Goal: Find specific page/section: Find specific page/section

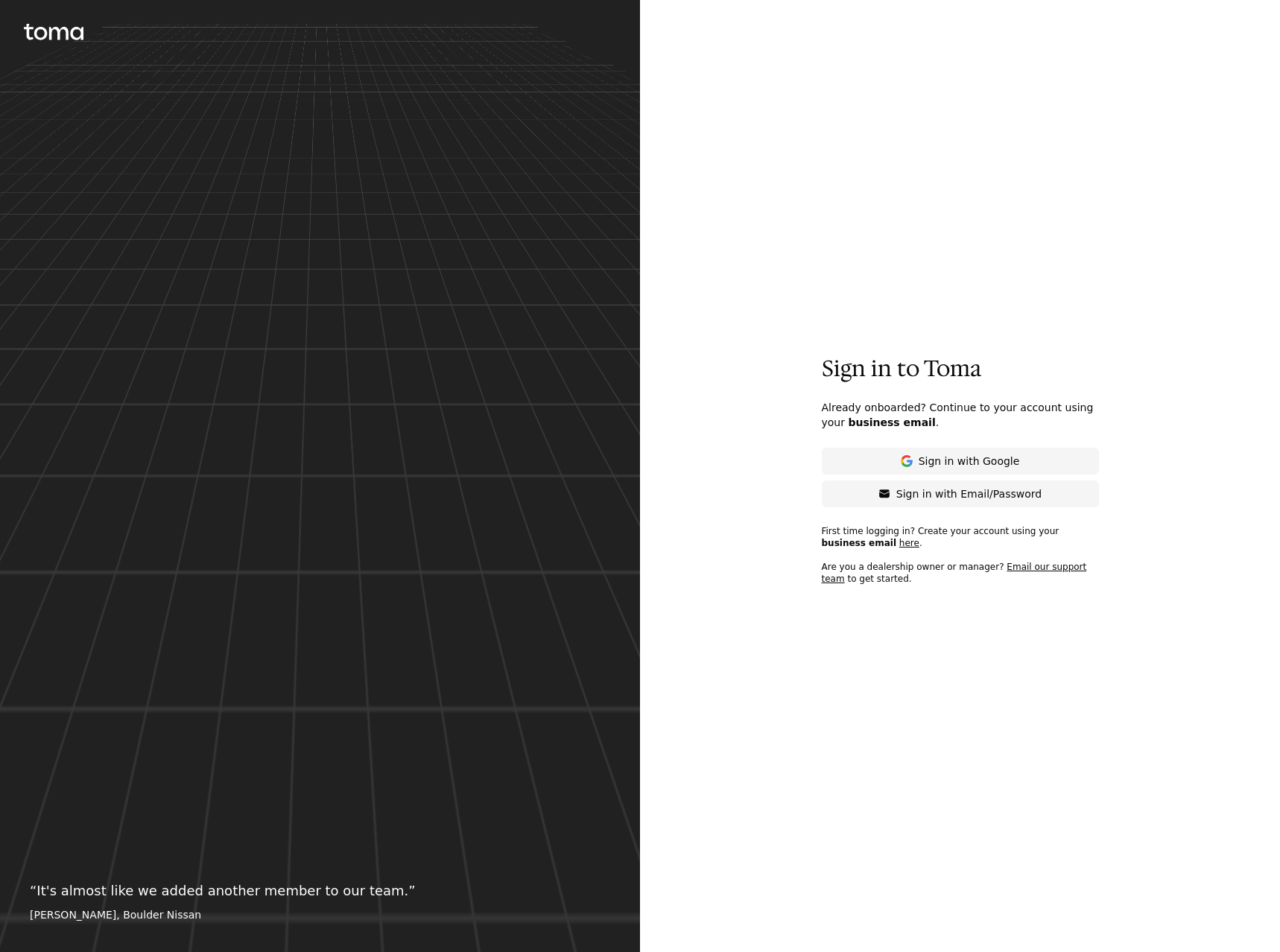
click at [966, 494] on p "Sign in with Email/Password" at bounding box center [969, 494] width 145 height 15
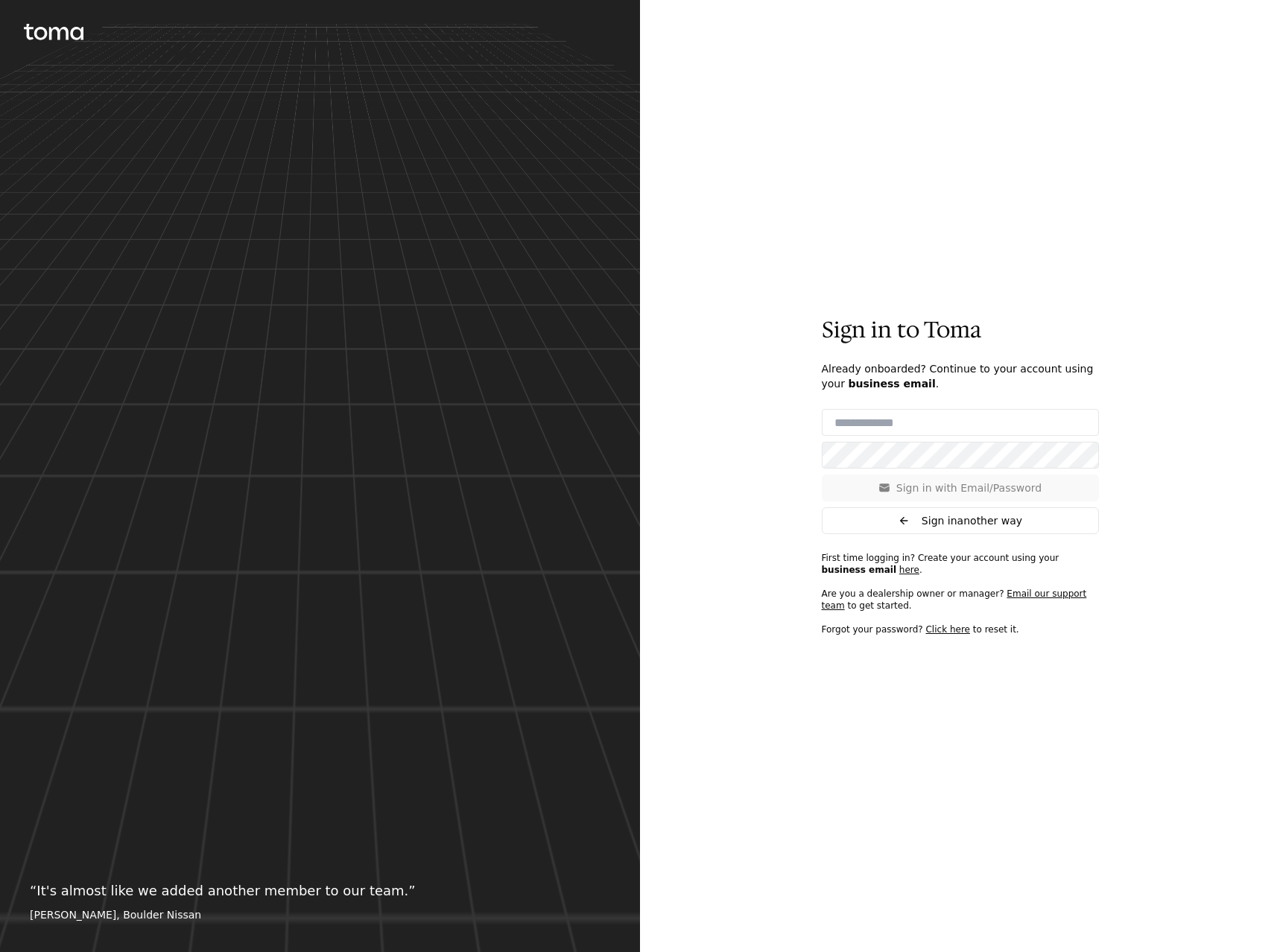
type input "**********"
click at [957, 491] on p "Sign in with Email/Password" at bounding box center [969, 488] width 145 height 15
click at [894, 481] on button "Sign in with Email/Password" at bounding box center [960, 488] width 277 height 27
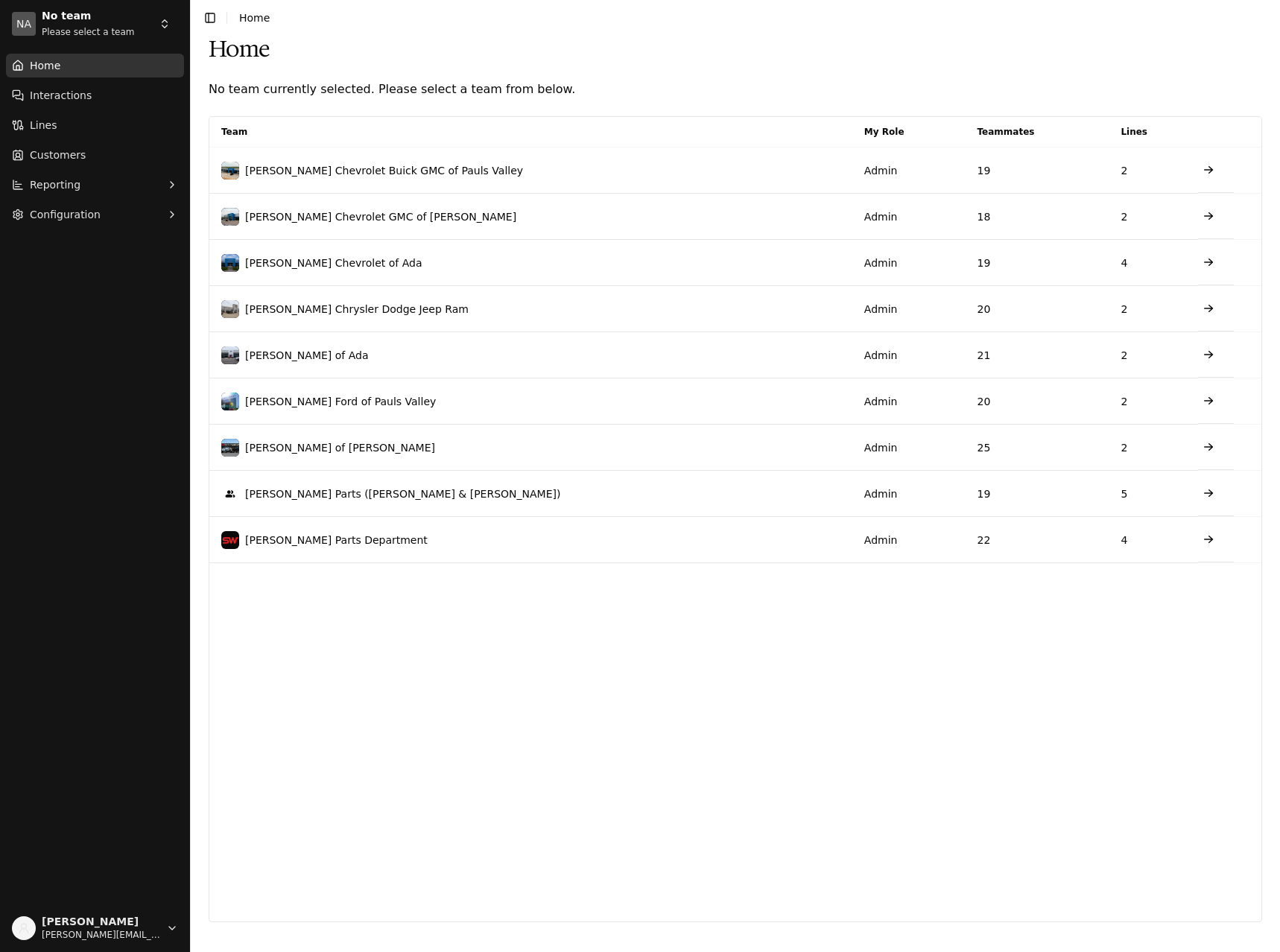
click at [162, 24] on html "NA No team Please select a team Home Interactions Lines Customers Reporting Con…" at bounding box center [640, 476] width 1280 height 952
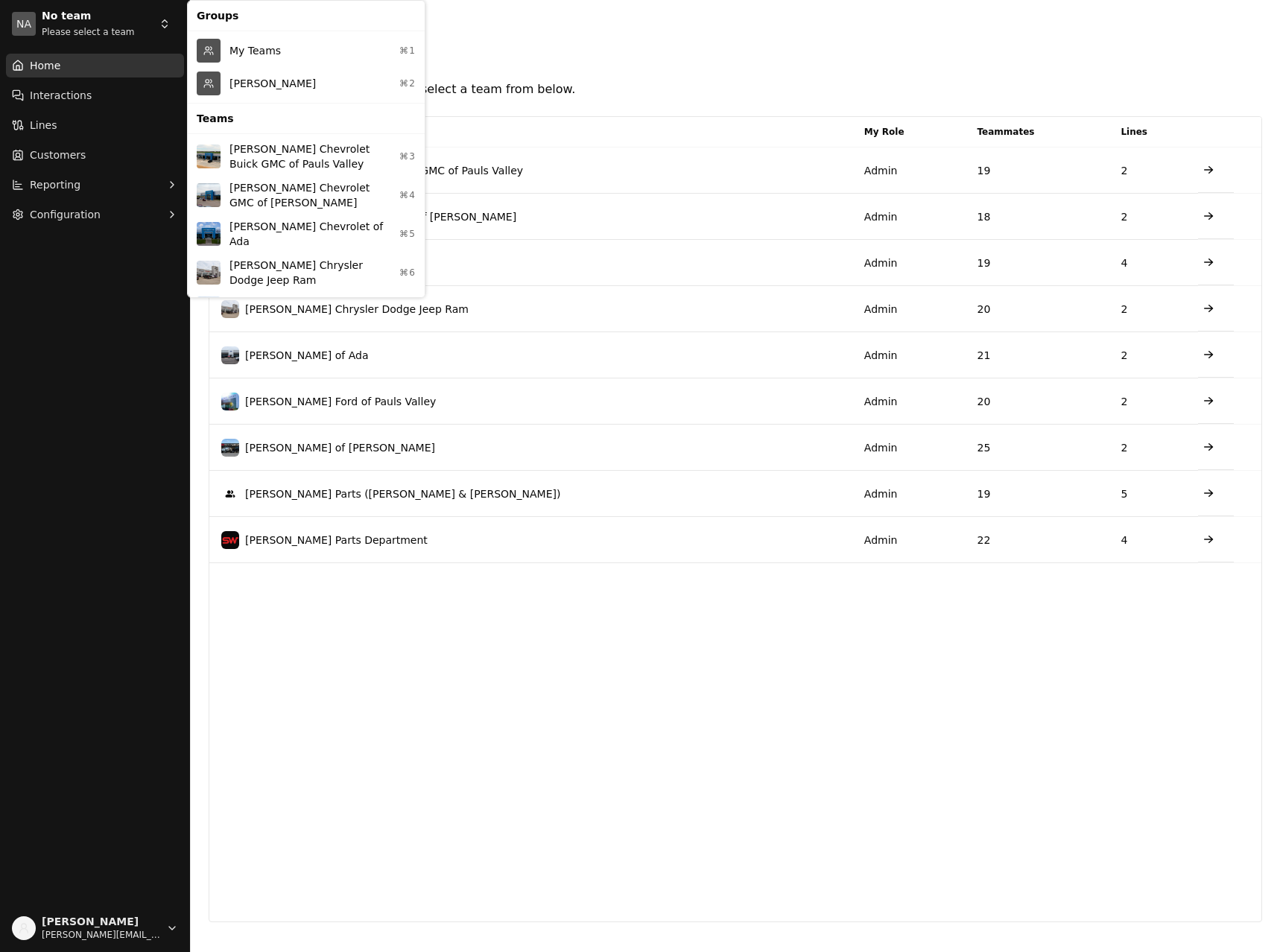
click at [255, 84] on div "[PERSON_NAME] ⌘2" at bounding box center [306, 84] width 231 height 33
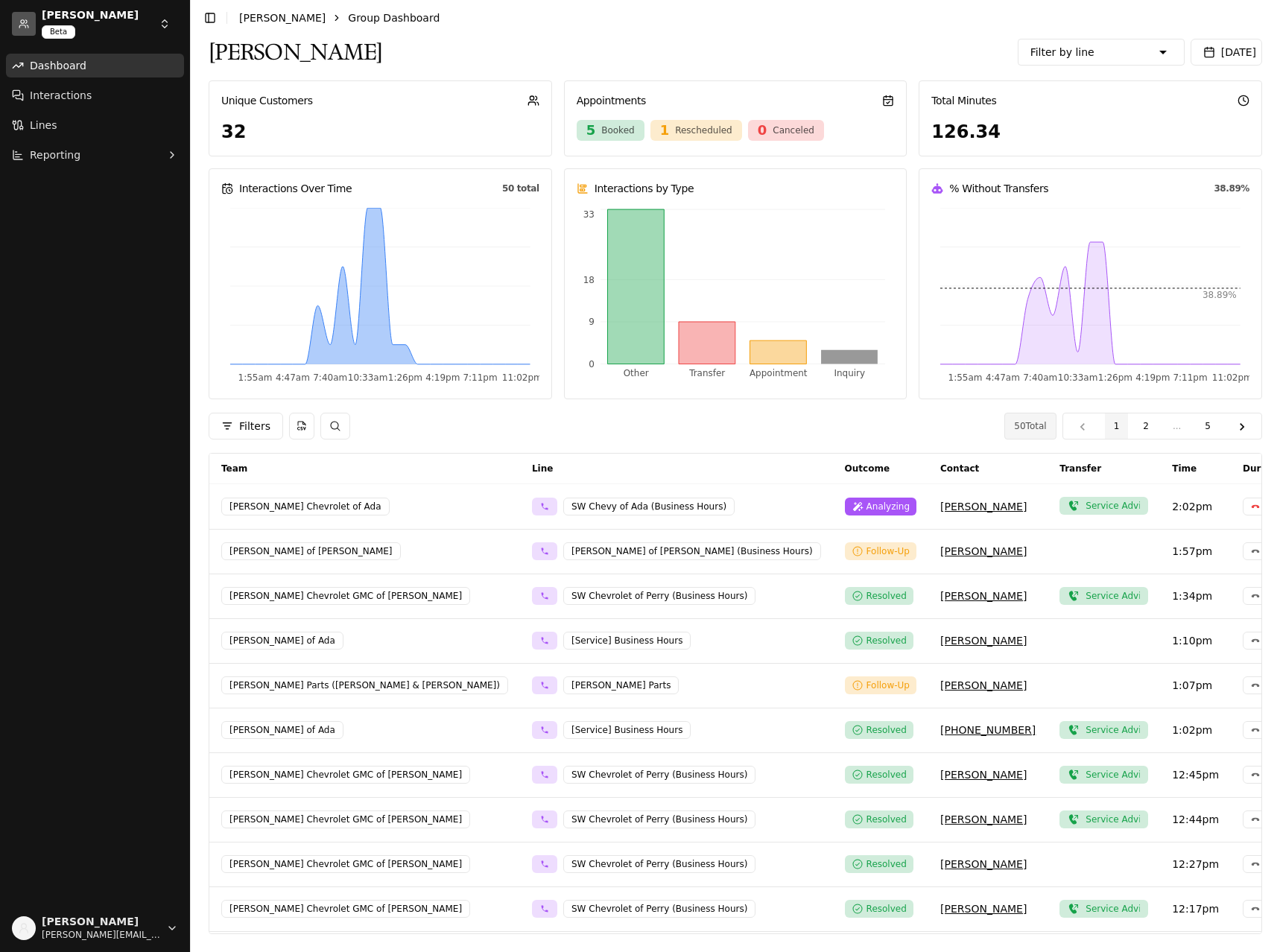
click at [1226, 50] on span "[DATE]" at bounding box center [1238, 52] width 35 height 12
click at [939, 88] on button "Go to previous month" at bounding box center [934, 91] width 20 height 20
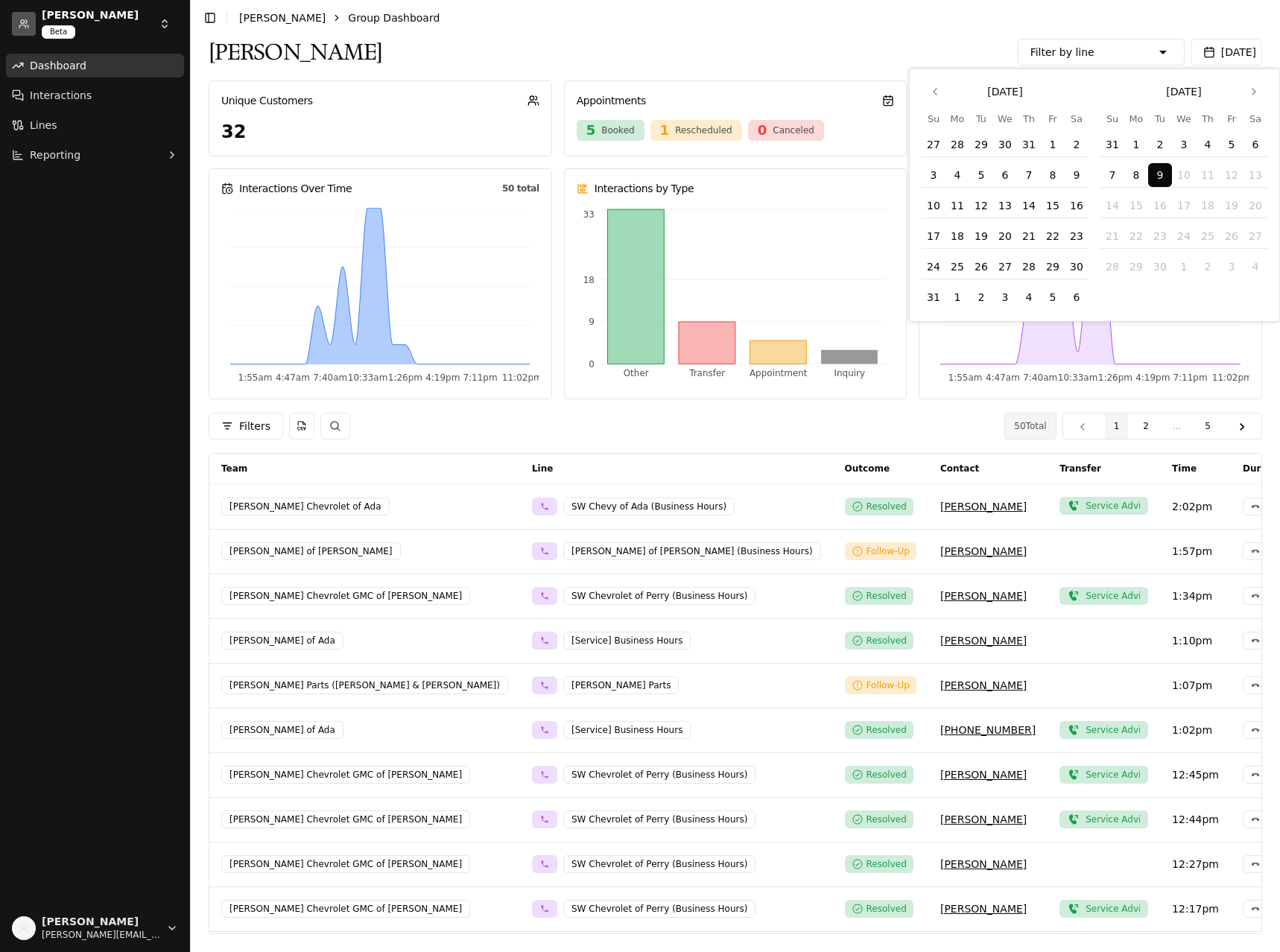
click at [1051, 139] on button "1" at bounding box center [1052, 144] width 23 height 23
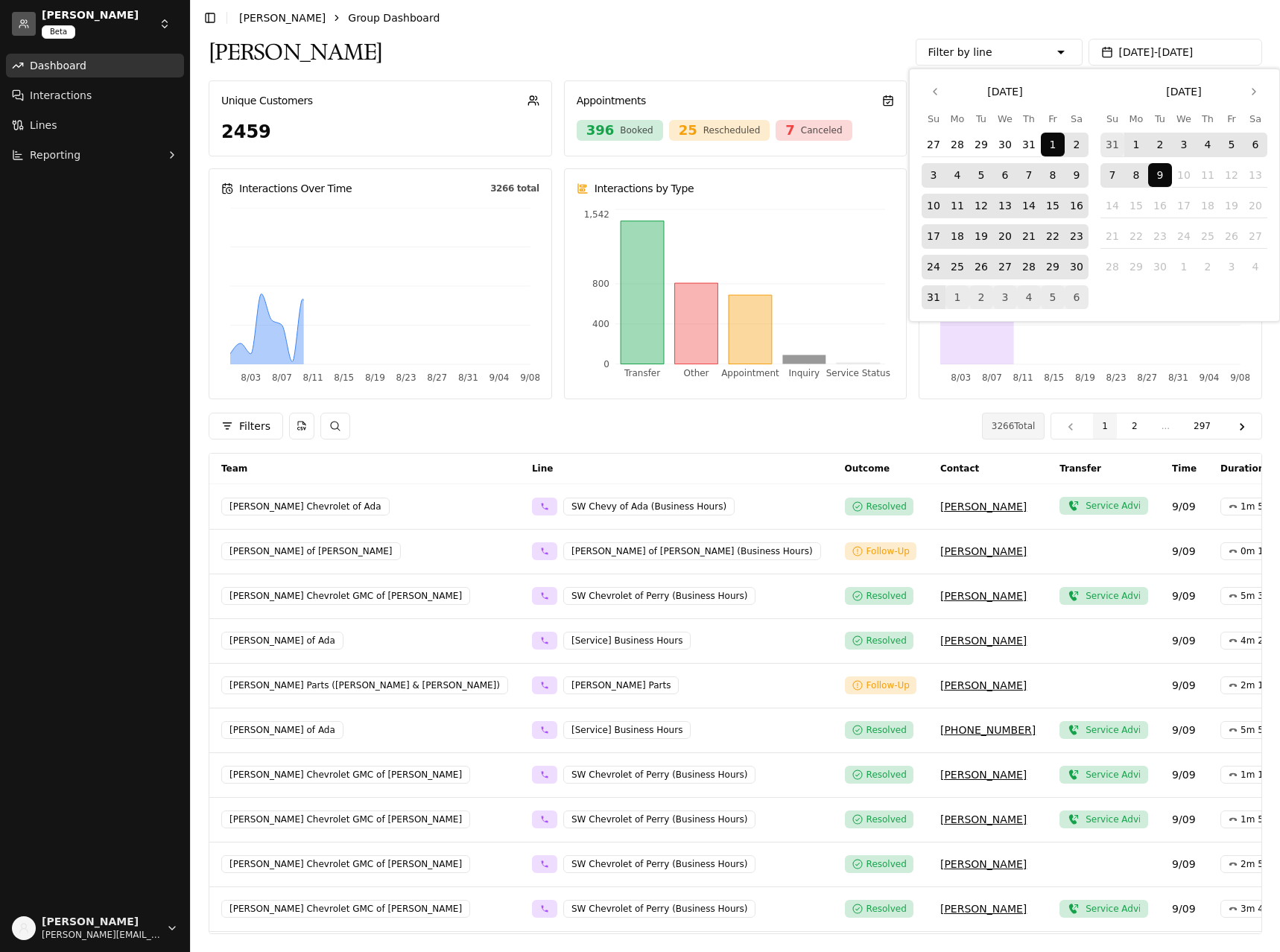
click at [933, 292] on button "31" at bounding box center [933, 297] width 23 height 23
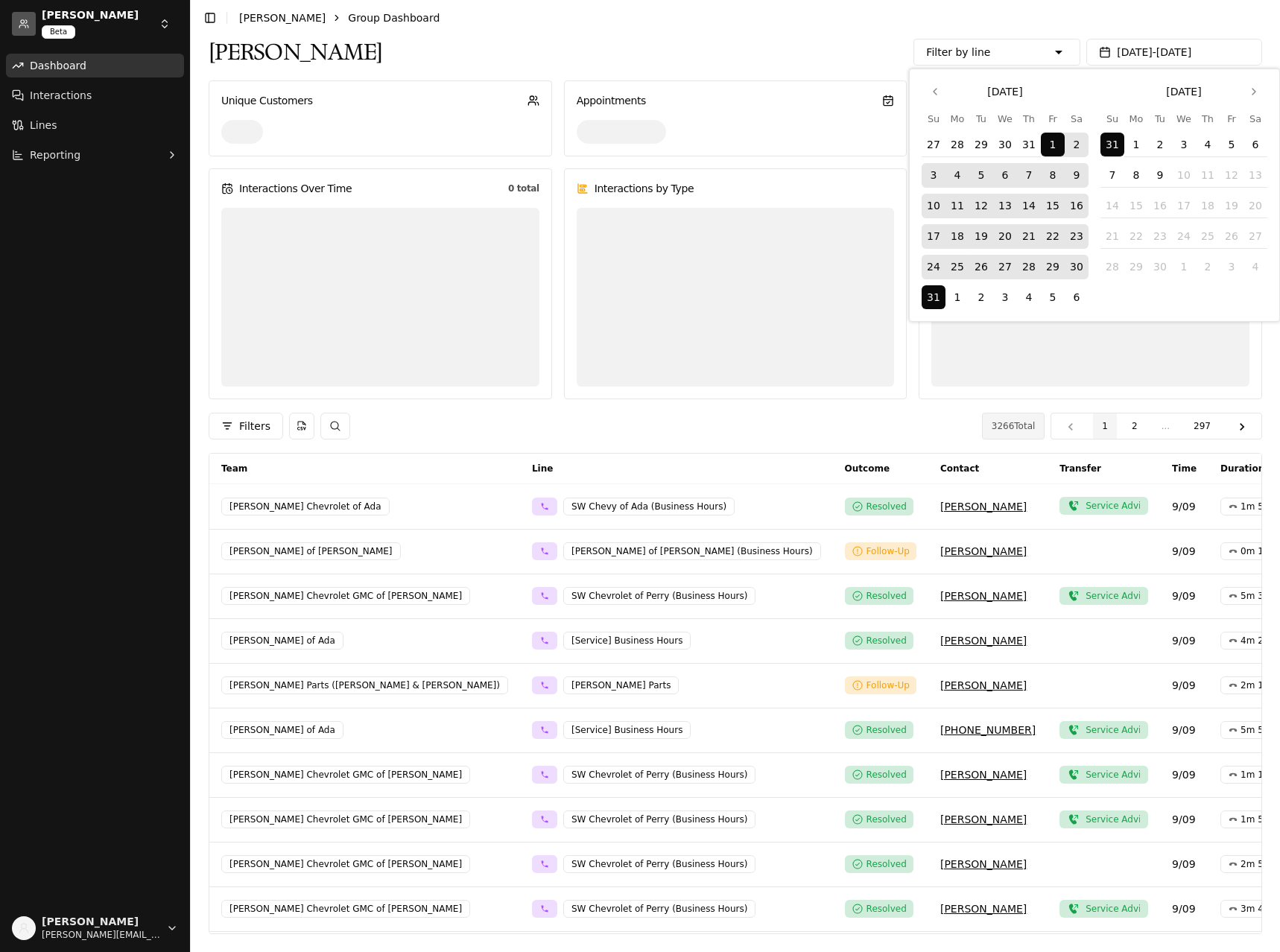
click at [866, 40] on div "Seth Wadley Filter by line Sales Seth Wadley Chevrolet of Ada - [Sales][Phone] …" at bounding box center [735, 53] width 1053 height 33
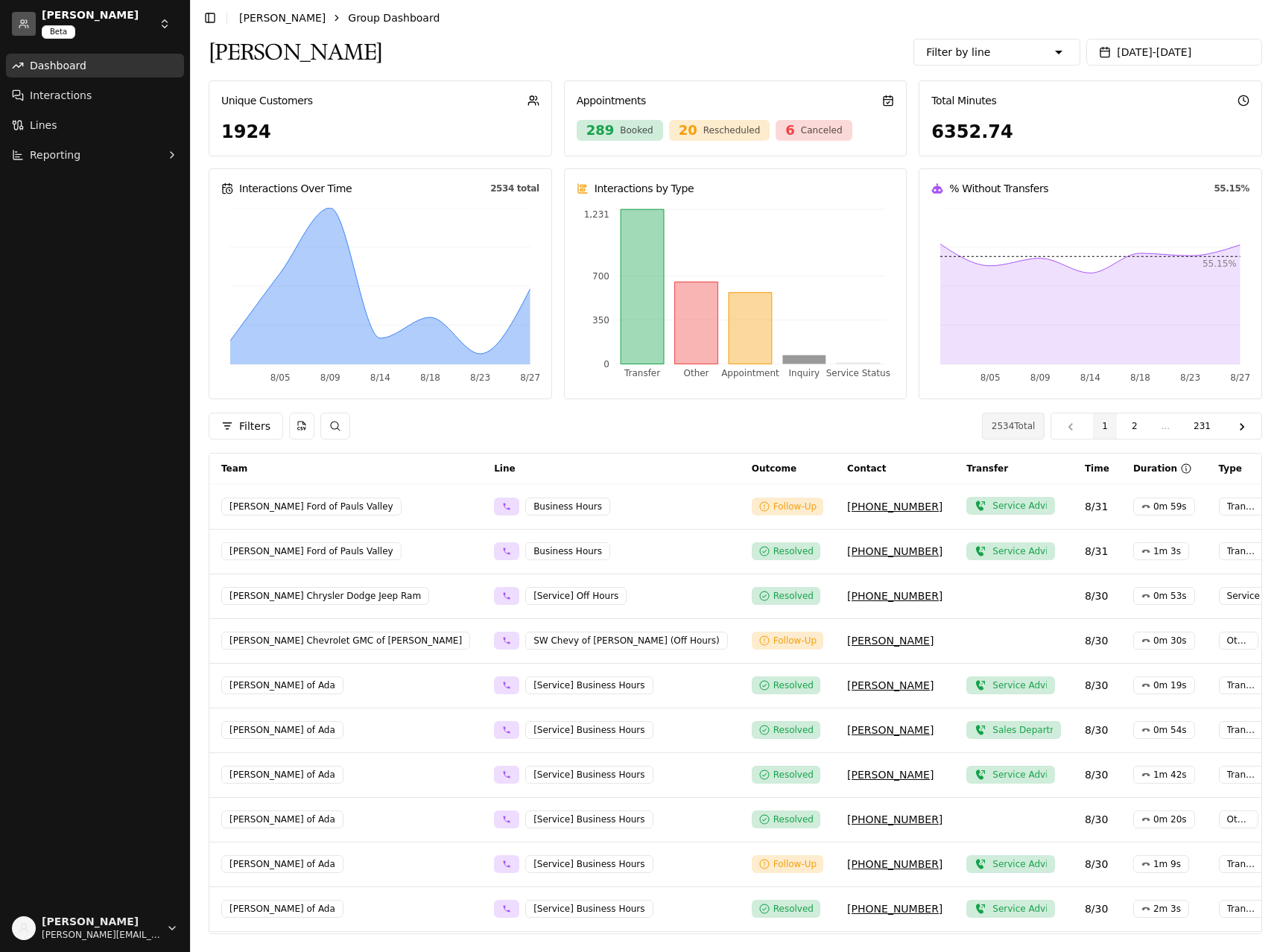
click at [168, 20] on html "Seth Wadley Beta Dashboard Interactions Lines Reporting Robert Stalnaker robert…" at bounding box center [640, 476] width 1280 height 952
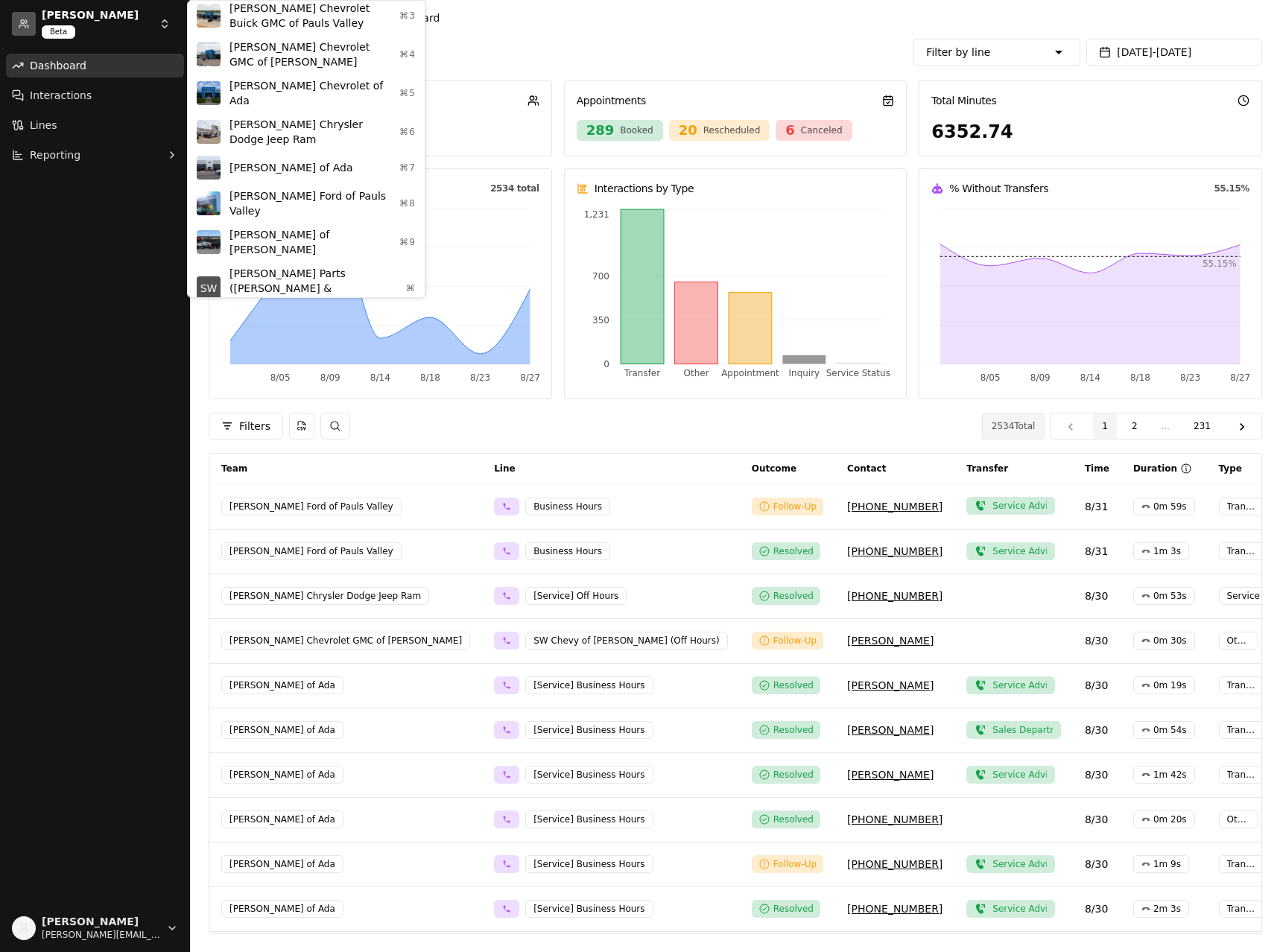
scroll to position [149, 0]
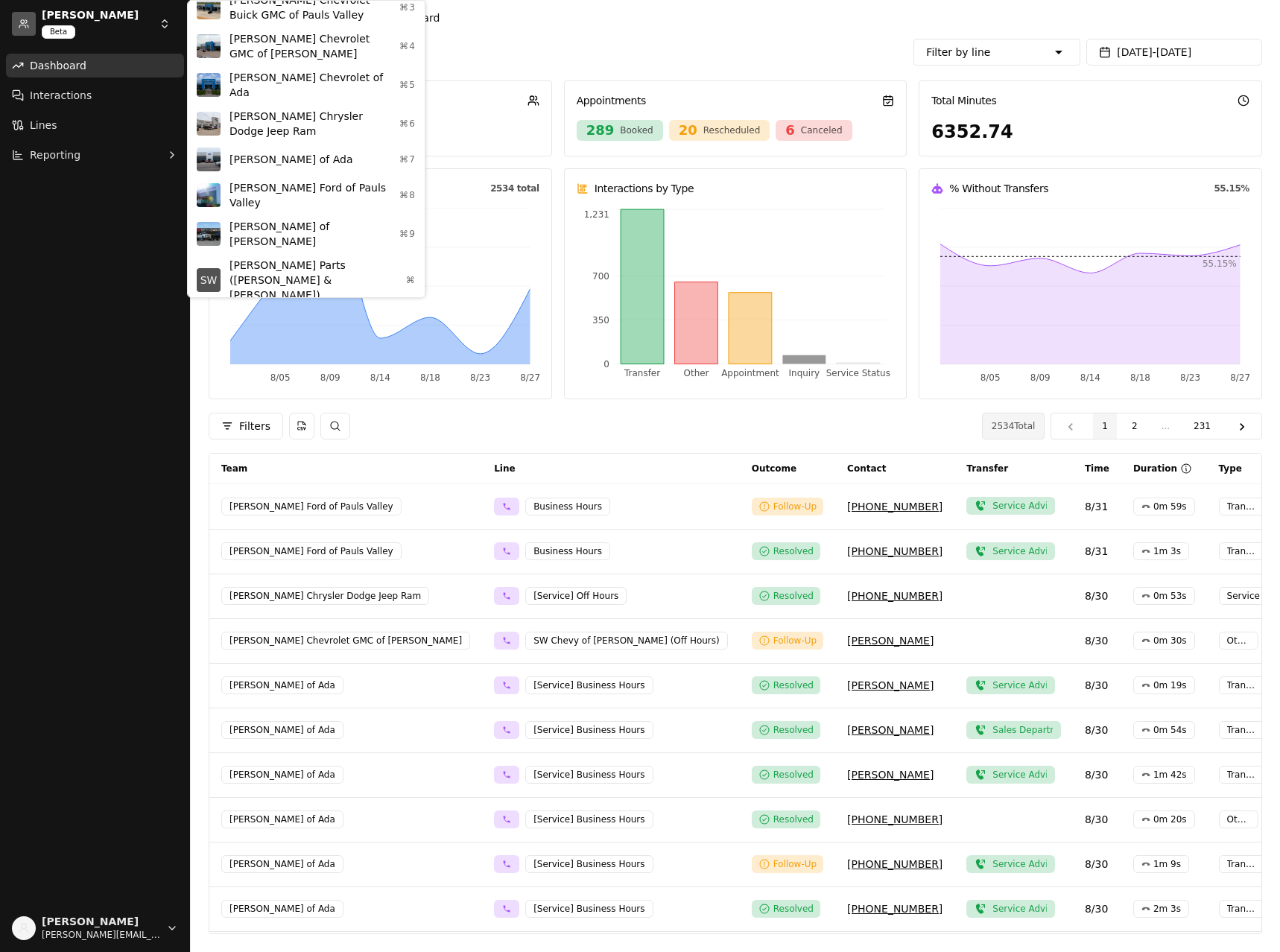
click at [276, 218] on div "Seth Wadley Ford of Perry ⌘9" at bounding box center [306, 234] width 231 height 39
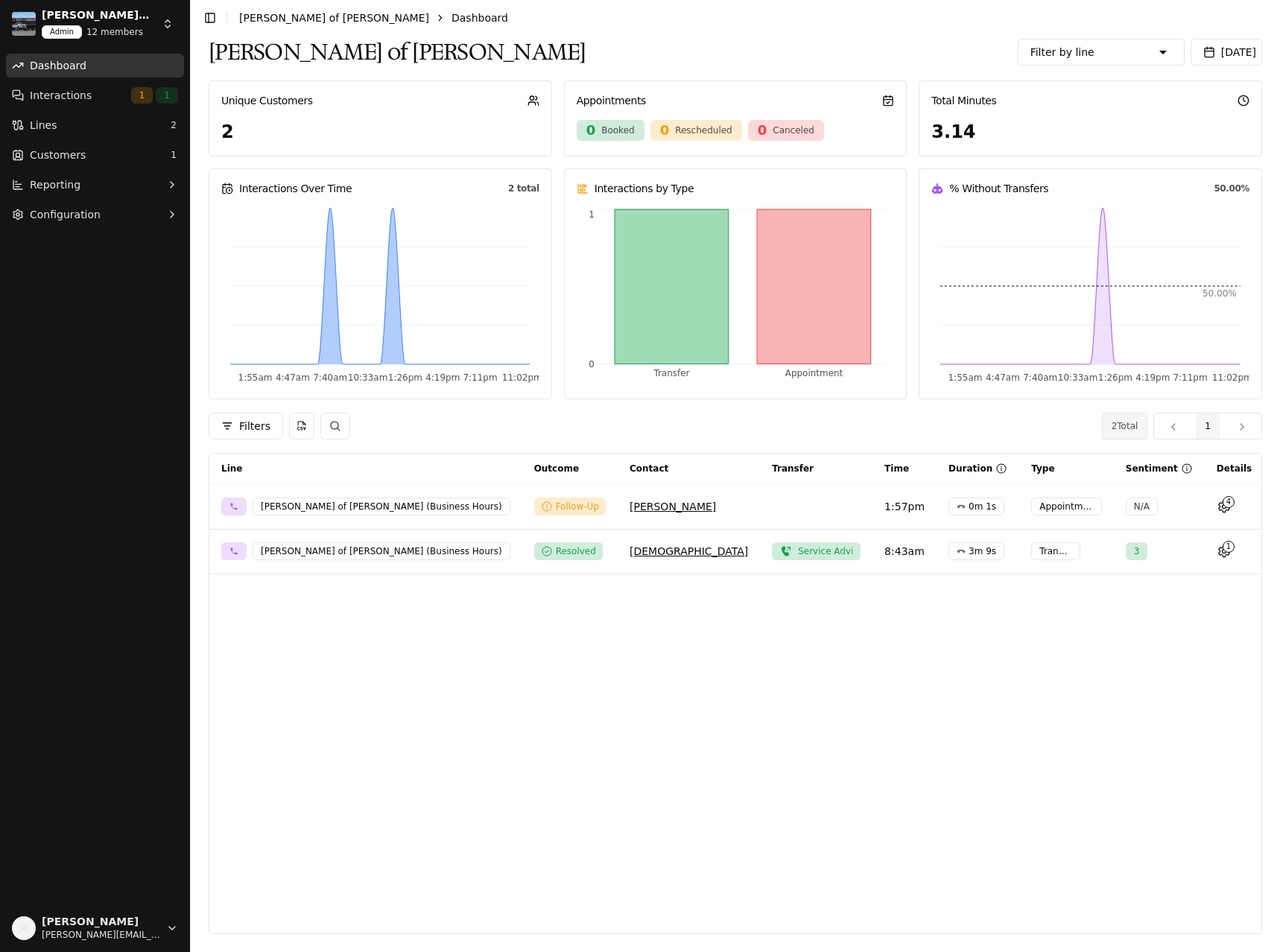
click at [1225, 49] on span "[DATE]" at bounding box center [1238, 52] width 35 height 12
click at [940, 91] on button "Go to previous month" at bounding box center [934, 91] width 20 height 20
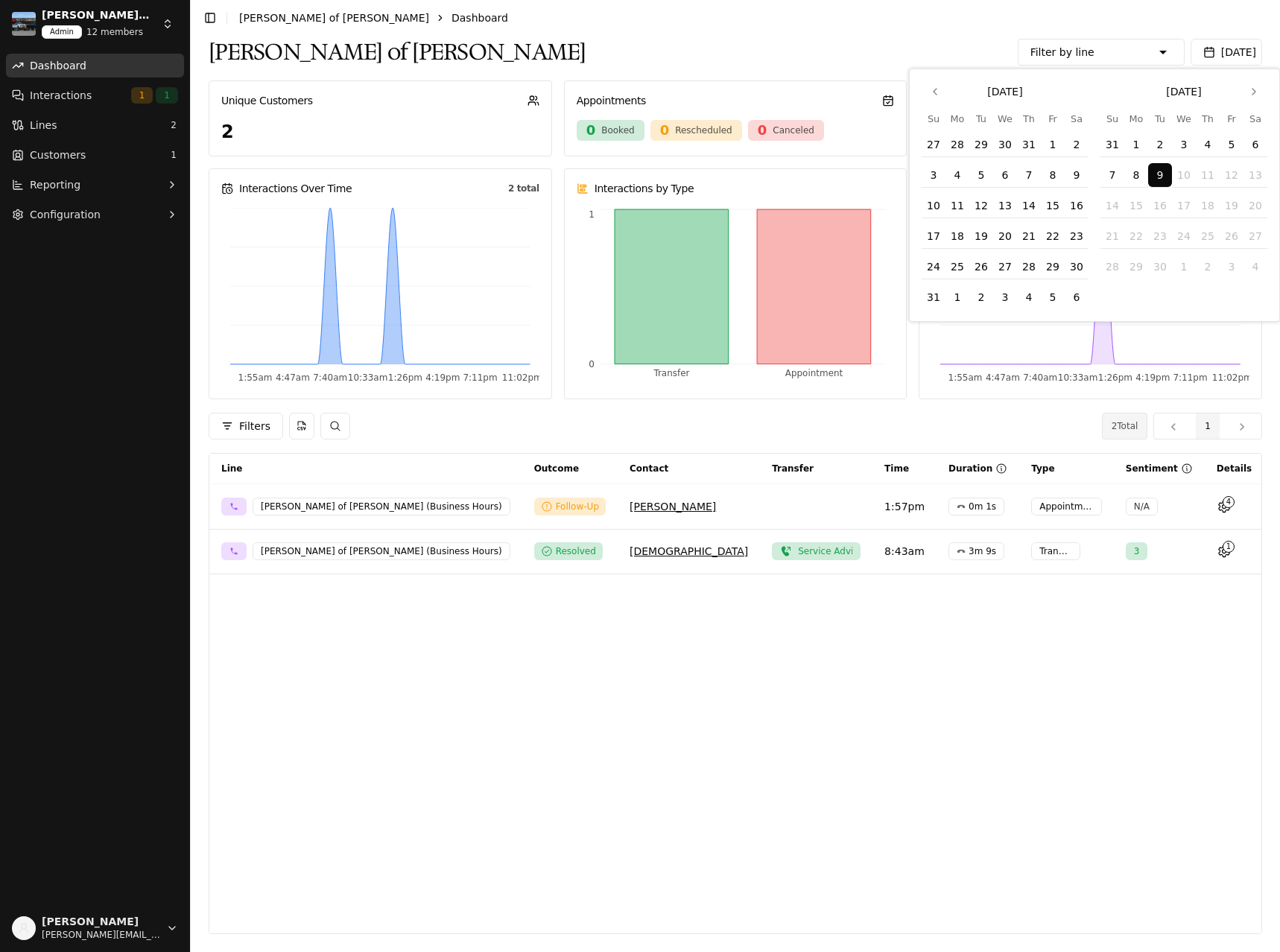
click at [1050, 141] on button "1" at bounding box center [1052, 144] width 23 height 23
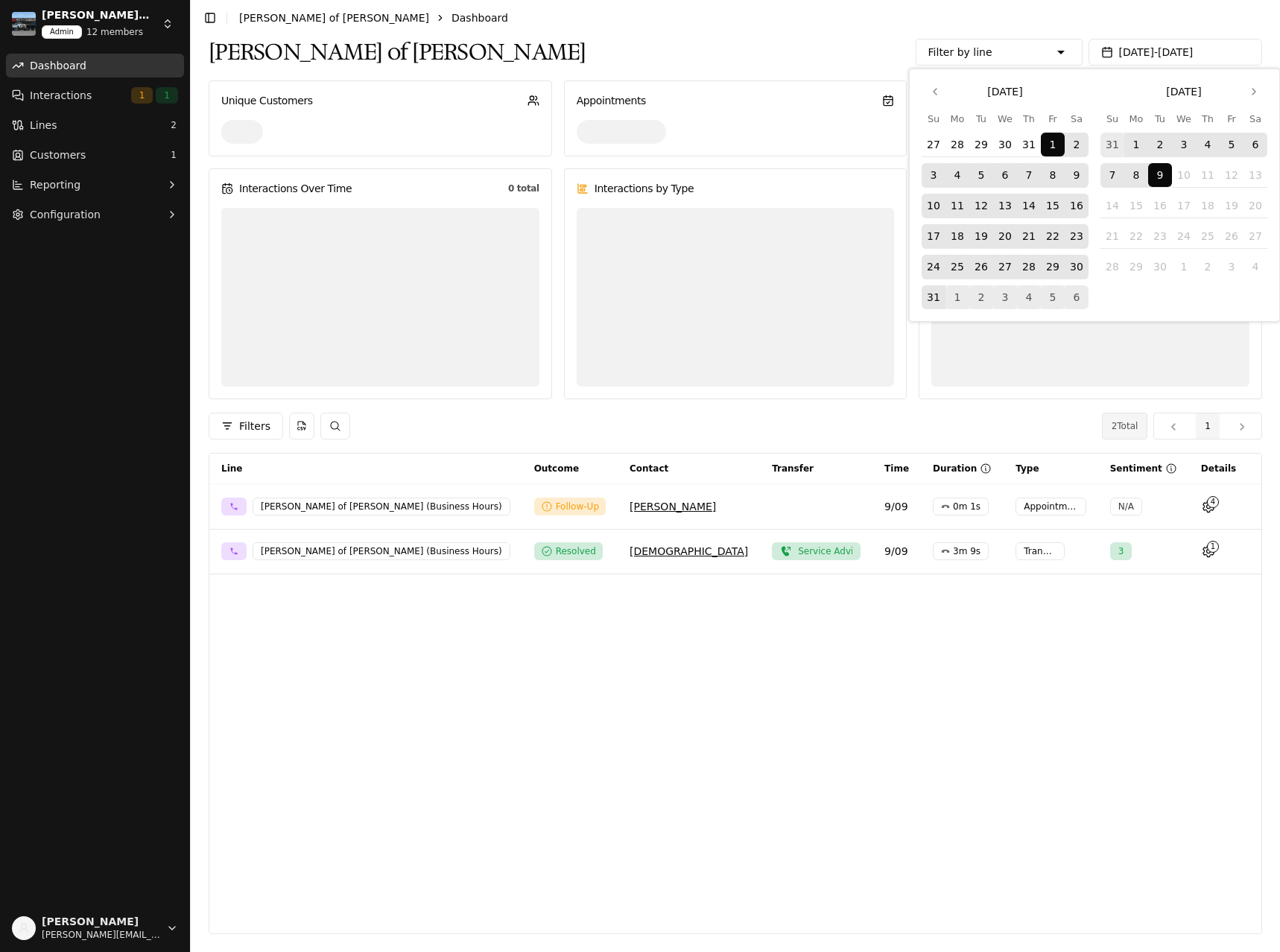
click at [929, 297] on button "31" at bounding box center [933, 297] width 23 height 23
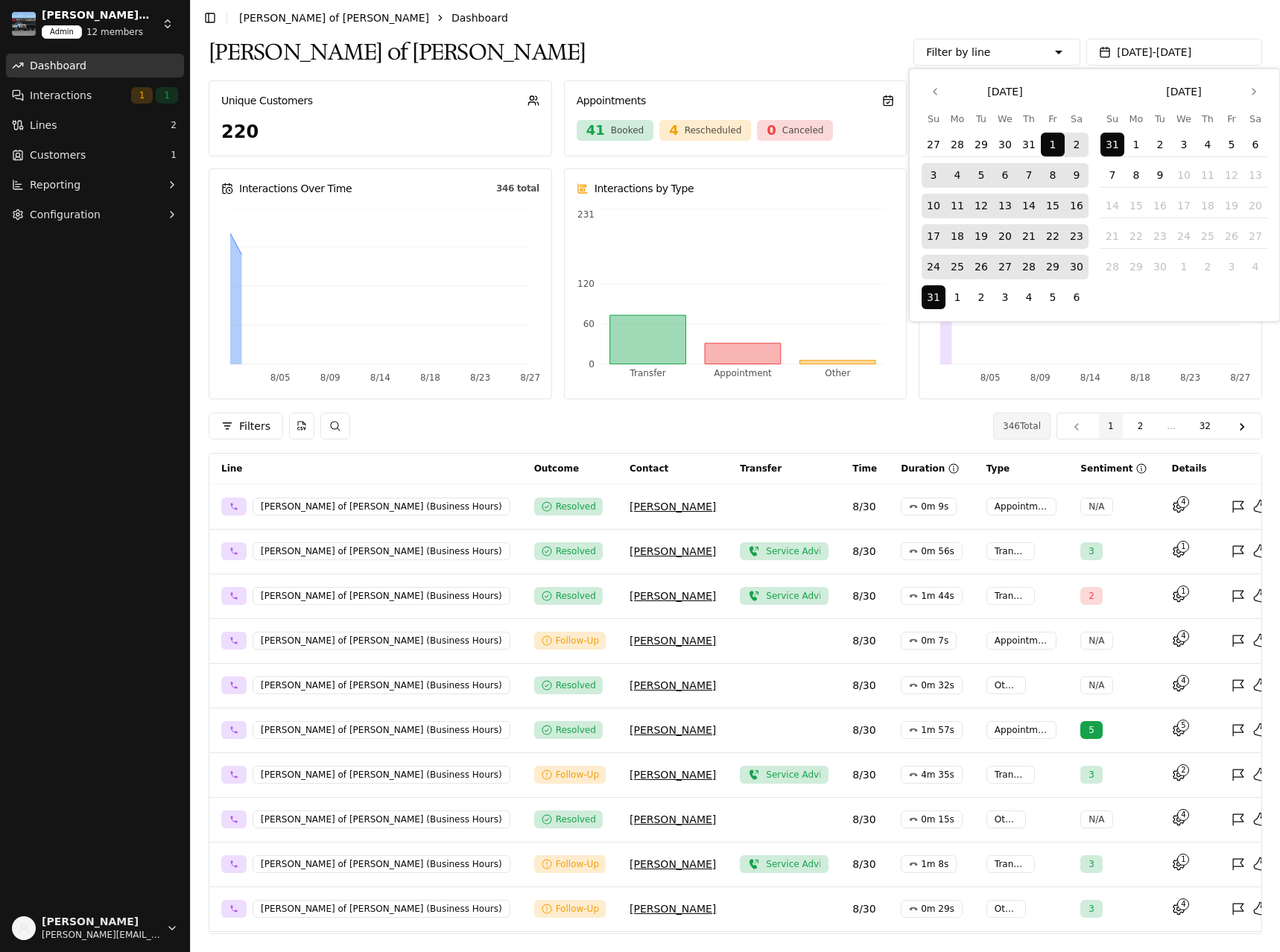
click at [826, 44] on div "Seth Wadley Ford of Perry Filter by line Seth Wadley Ford of Perry - SW Ford of…" at bounding box center [735, 53] width 1053 height 33
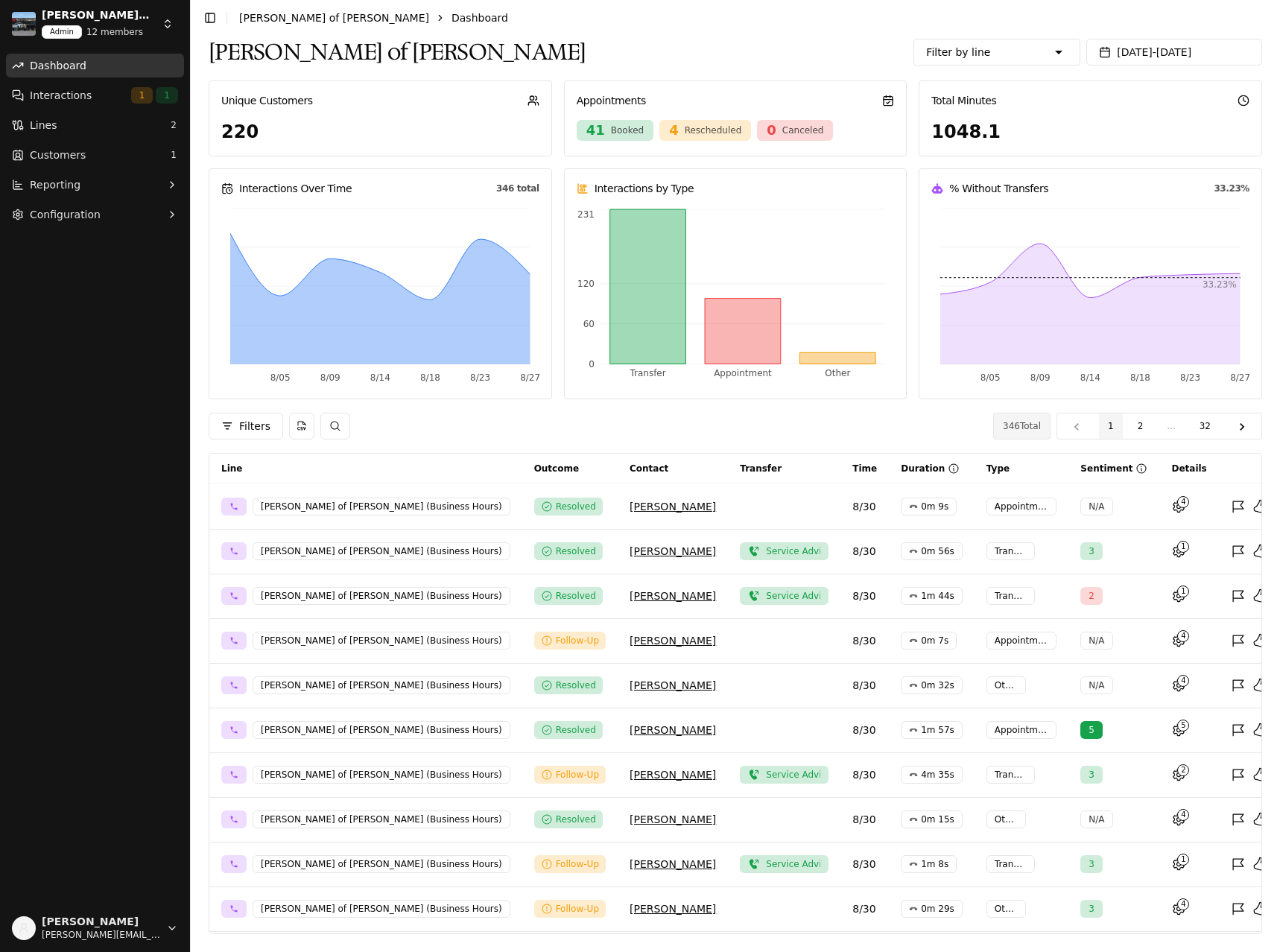
click at [161, 20] on html "Seth Wadley Ford of Perry Admin 12 members Dashboard Interactions 1 1 Lines 2 C…" at bounding box center [640, 476] width 1280 height 952
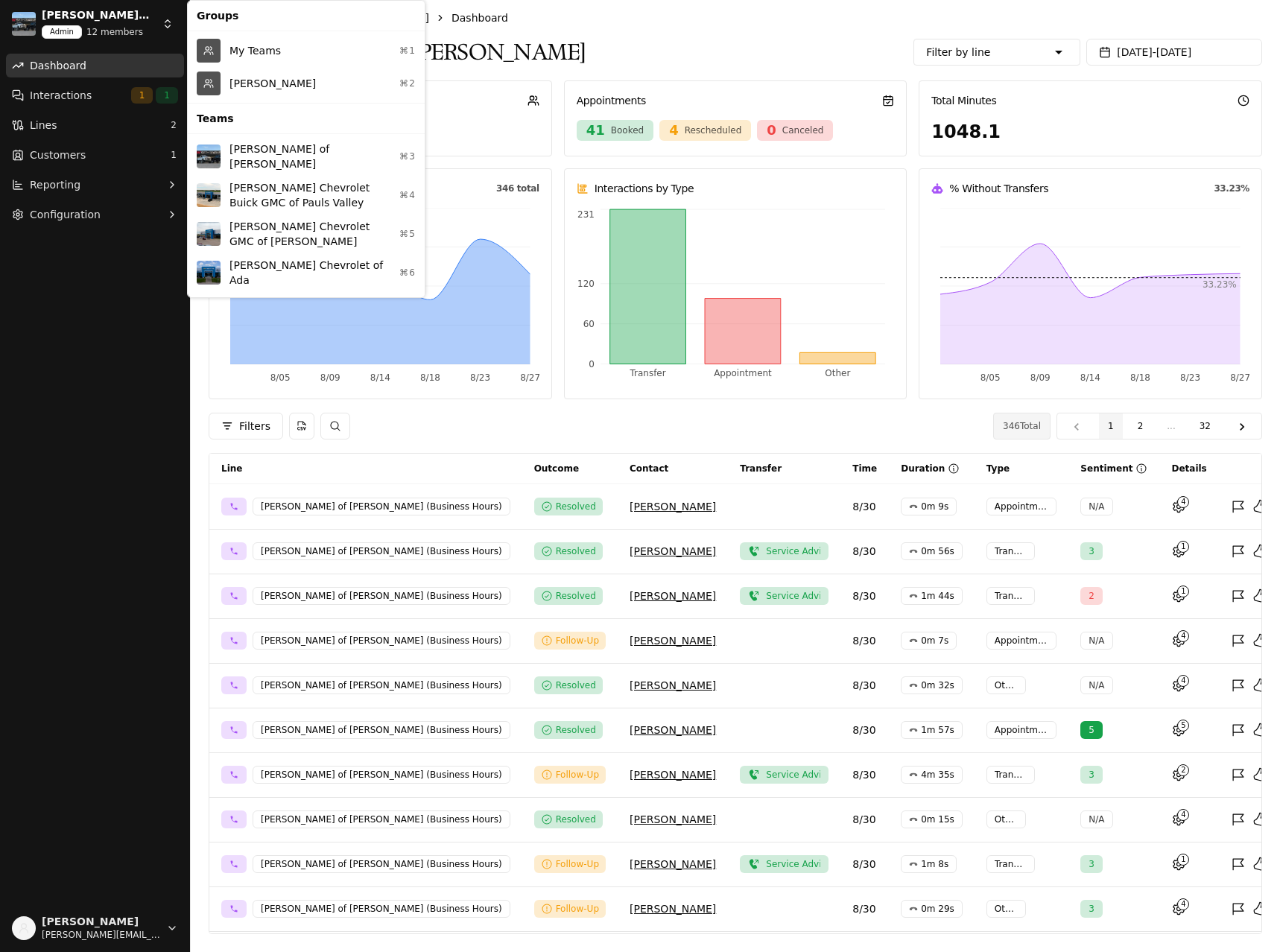
scroll to position [24, 0]
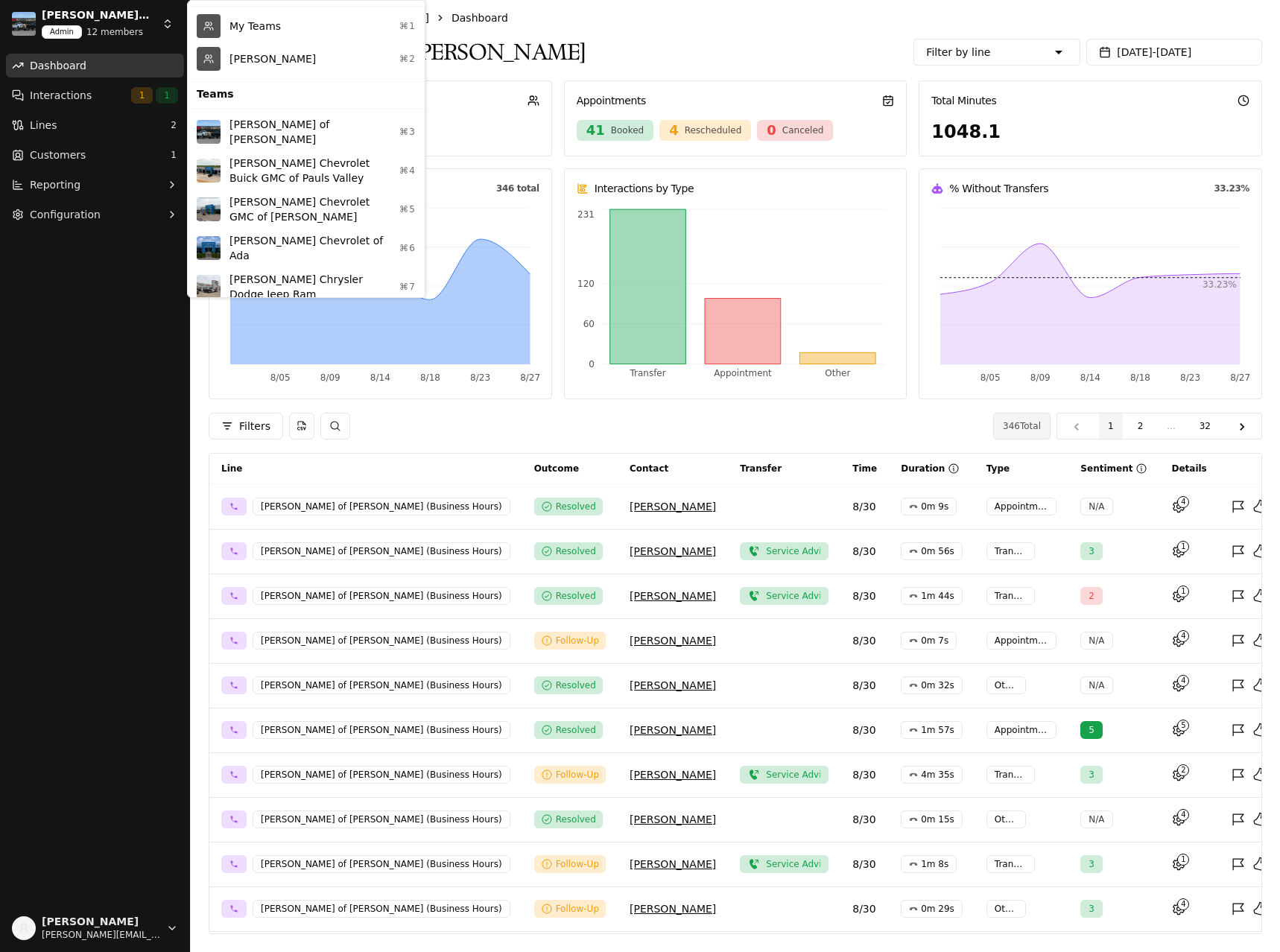
click at [272, 237] on div "Seth Wadley Chevrolet of Ada ⌘6" at bounding box center [306, 248] width 231 height 39
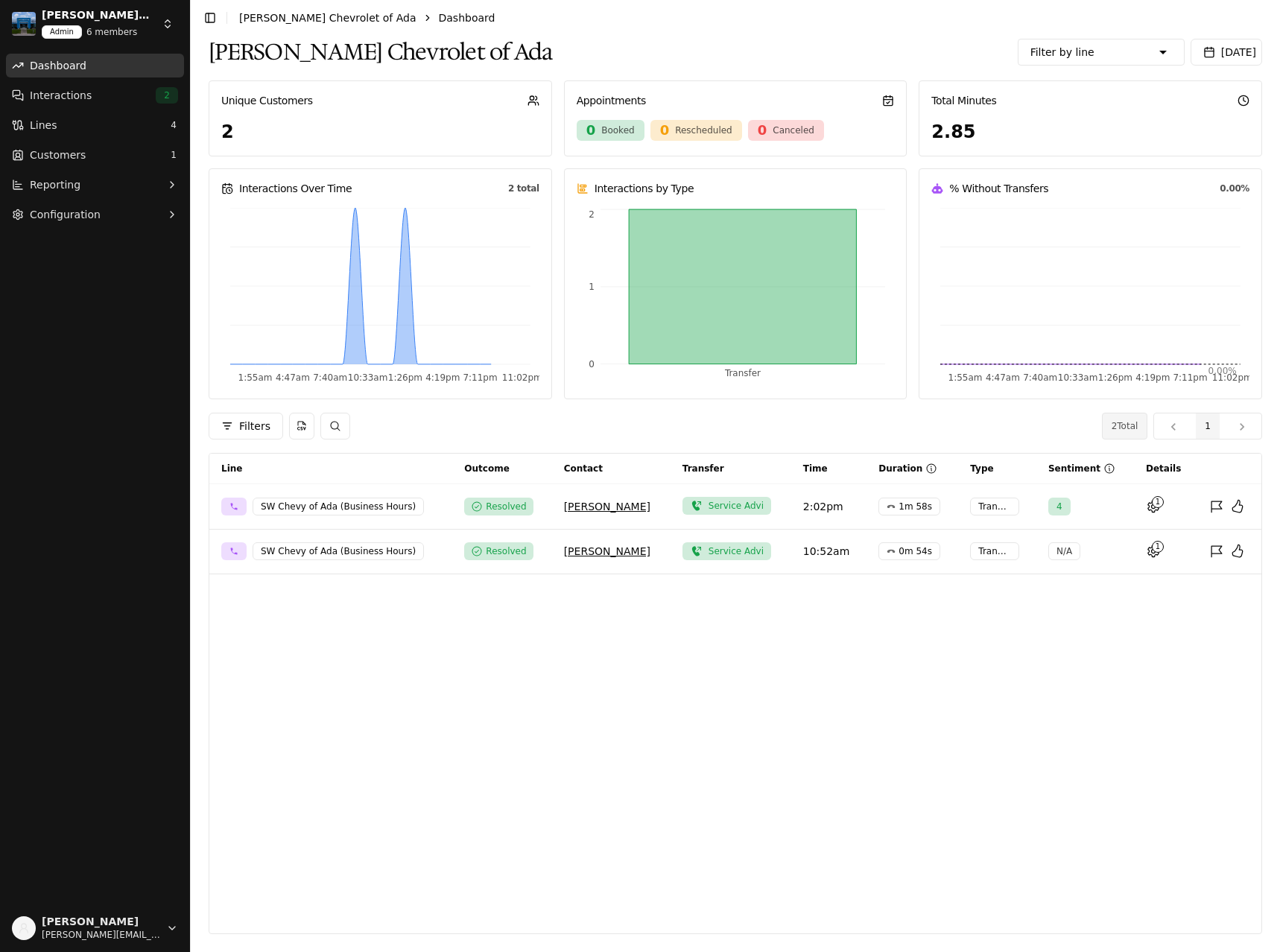
click at [1219, 53] on button "[DATE]" at bounding box center [1225, 53] width 71 height 27
click at [929, 92] on button "Go to previous month" at bounding box center [934, 91] width 20 height 20
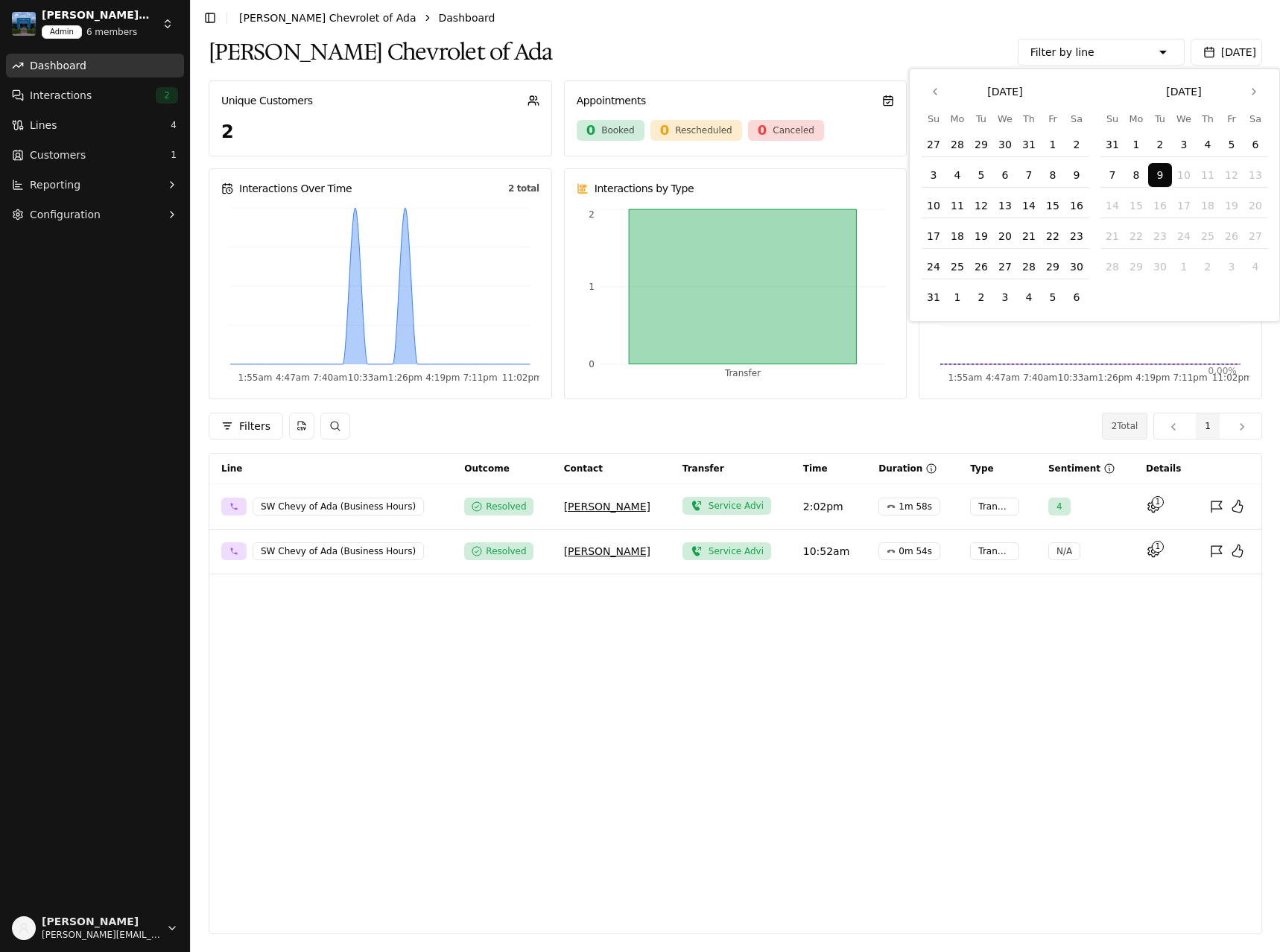
click at [1055, 142] on button "1" at bounding box center [1052, 144] width 23 height 23
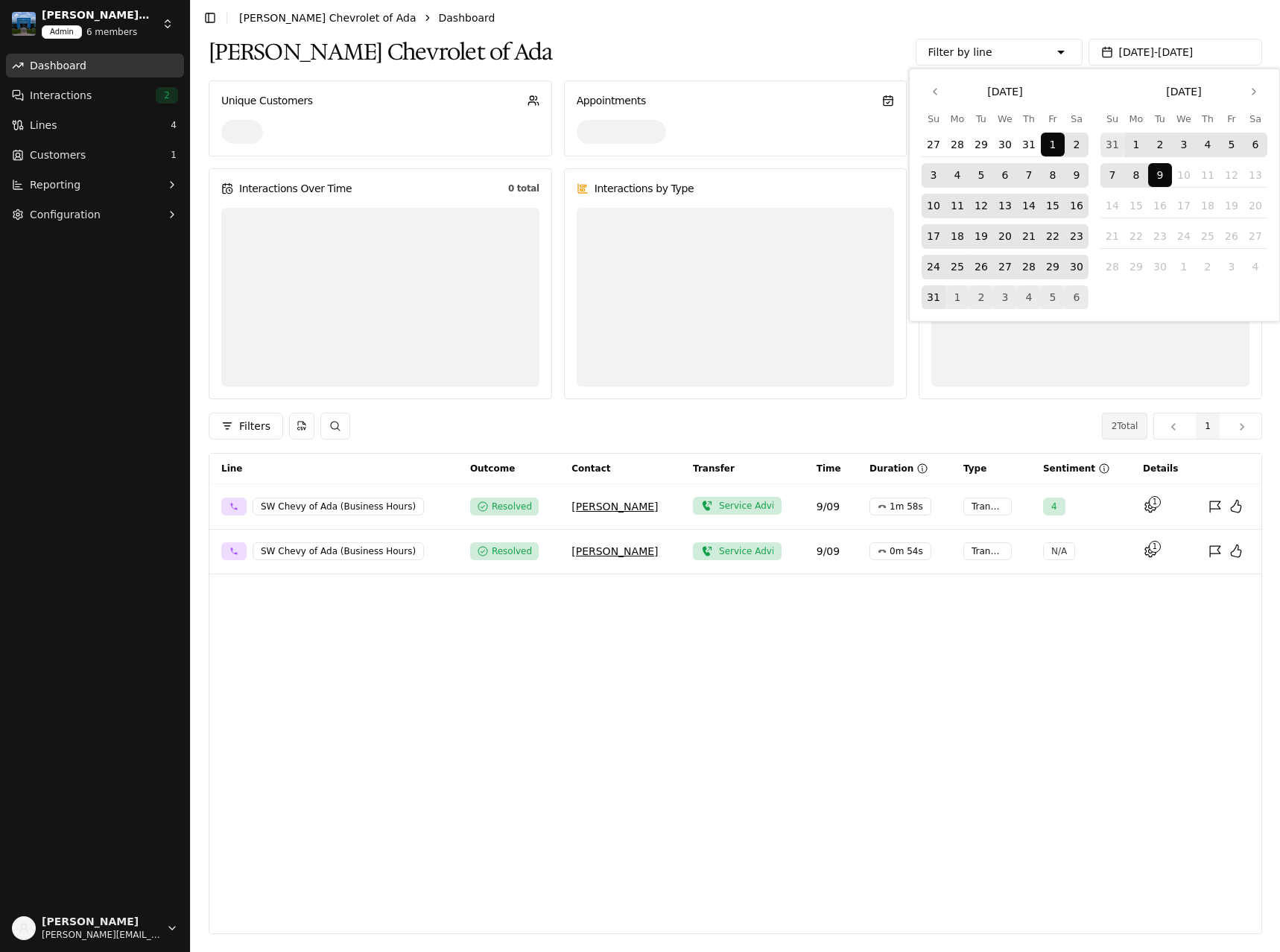
click at [933, 298] on button "31" at bounding box center [933, 297] width 23 height 23
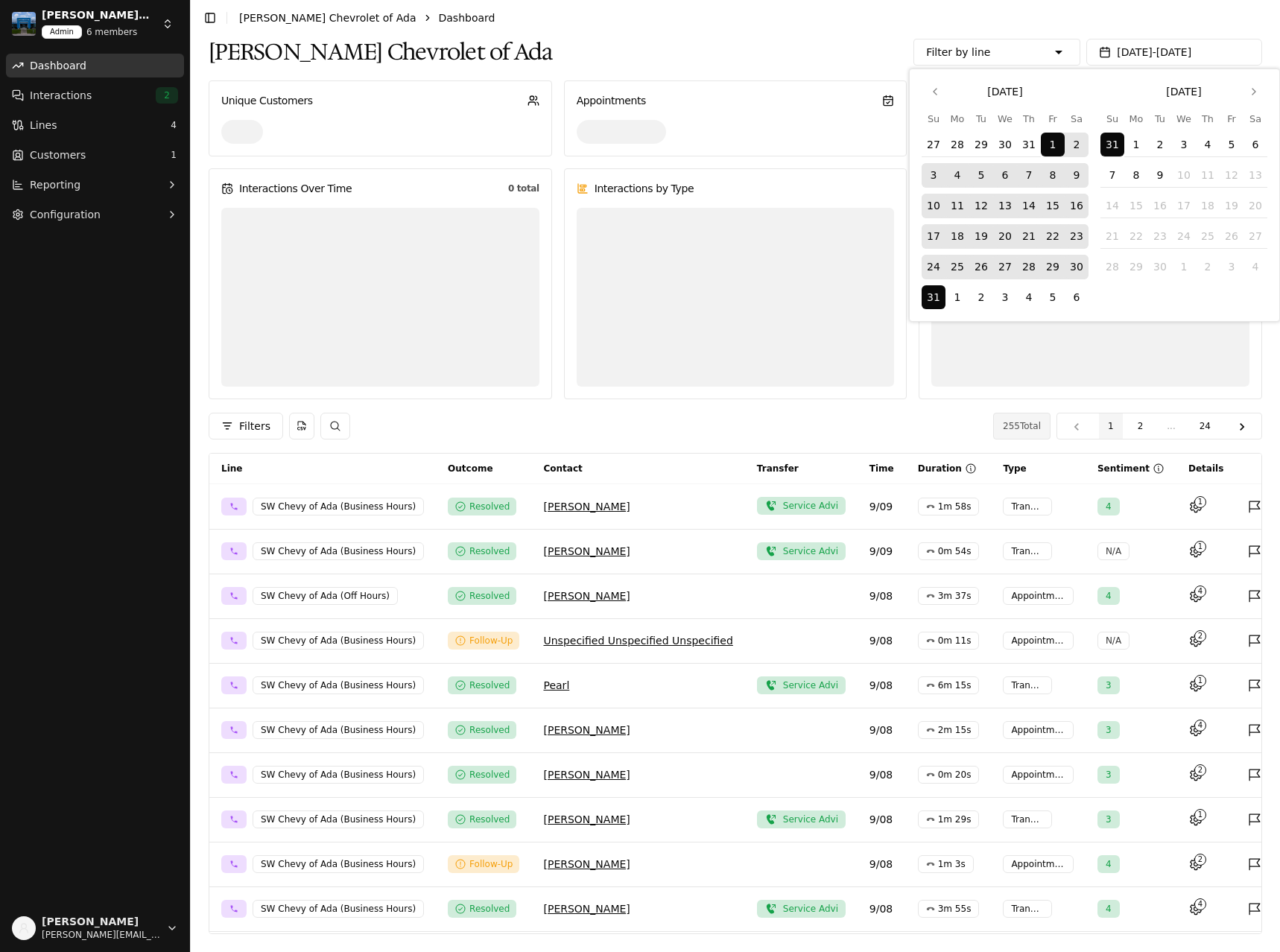
click at [778, 43] on div "Seth Wadley Chevrolet of Ada Filter by line Sales Seth Wadley Chevrolet of Ada …" at bounding box center [735, 53] width 1053 height 33
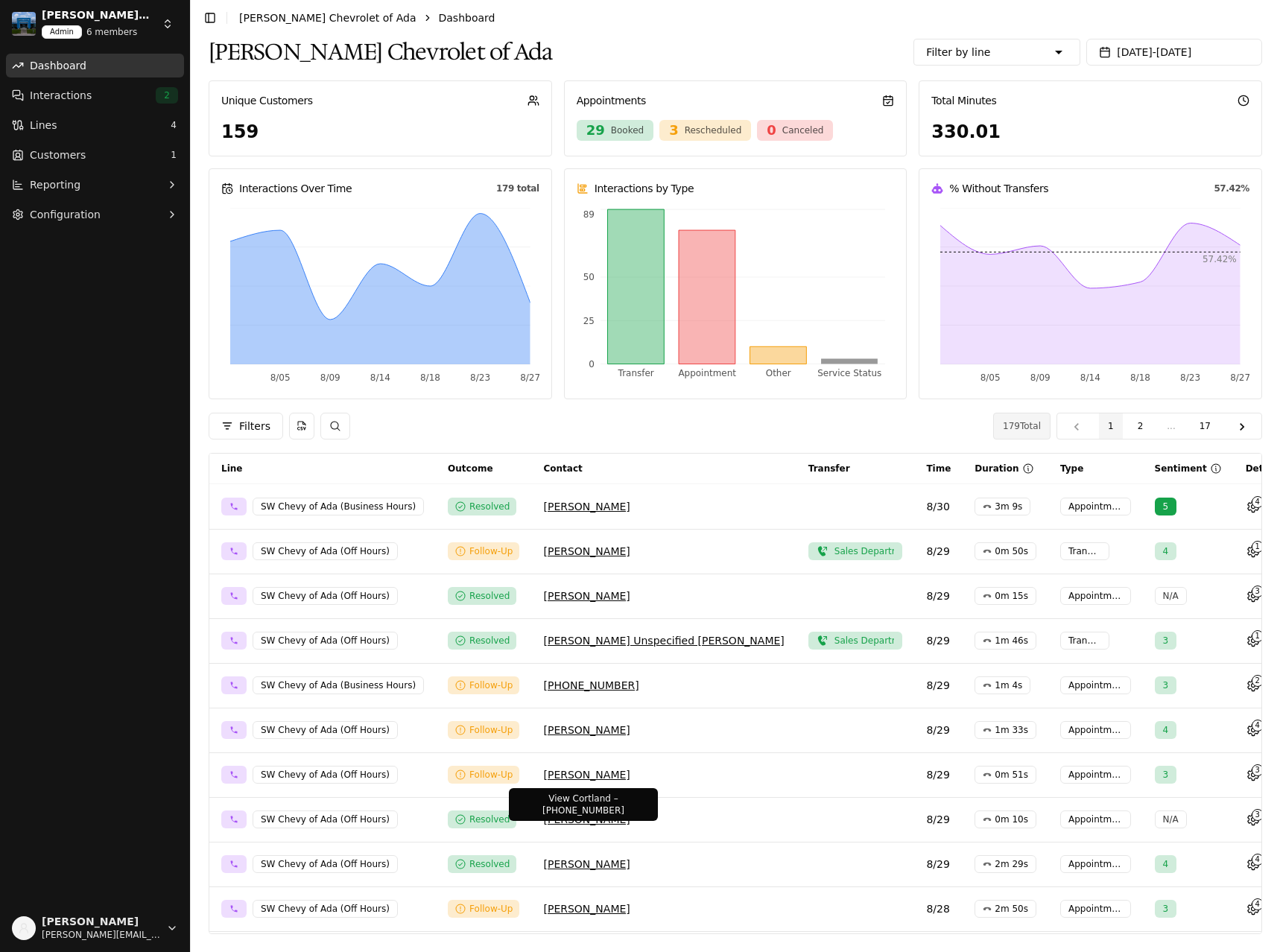
click at [558, 817] on link "Cortland Chiles" at bounding box center [586, 820] width 87 height 12
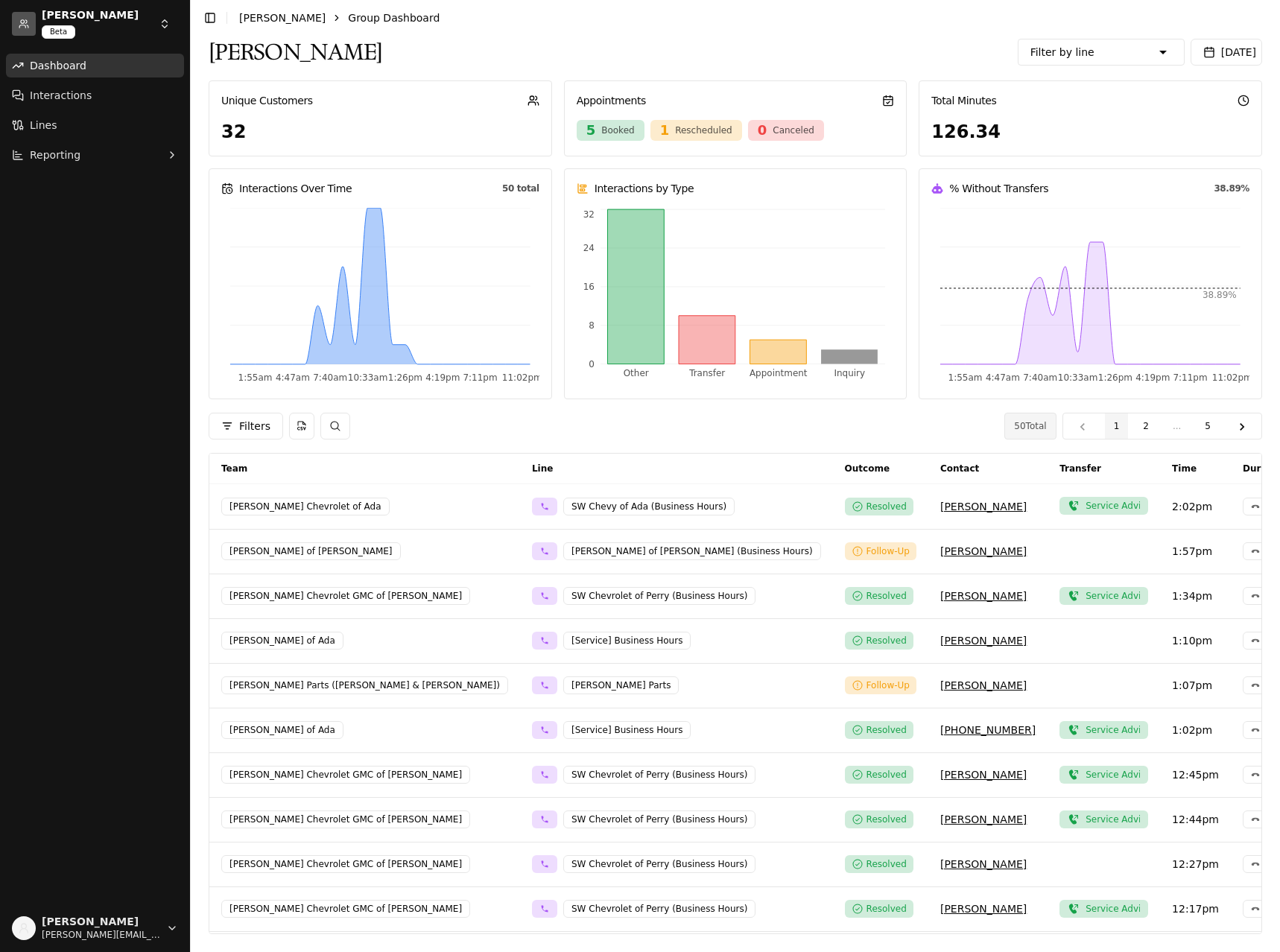
click at [274, 505] on button "[PERSON_NAME] Chevrolet of Ada" at bounding box center [305, 506] width 168 height 18
